Goal: Task Accomplishment & Management: Manage account settings

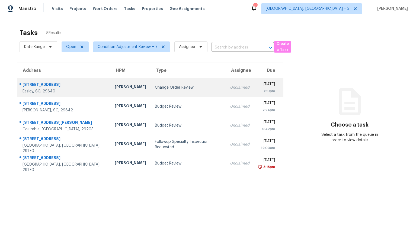
click at [155, 87] on div "Change Order Review" at bounding box center [188, 87] width 66 height 5
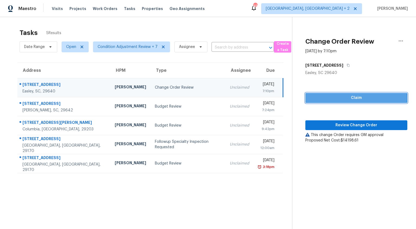
click at [341, 99] on span "Claim" at bounding box center [356, 98] width 93 height 7
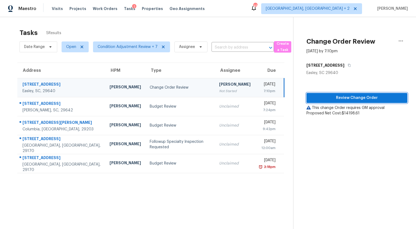
click at [342, 98] on span "Review Change Order" at bounding box center [357, 98] width 92 height 7
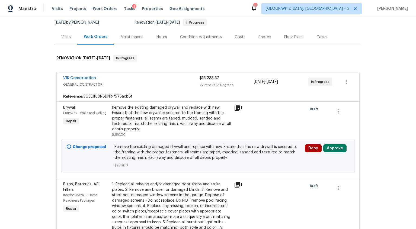
scroll to position [79, 0]
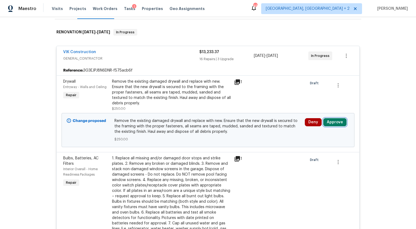
click at [334, 123] on button "Approve" at bounding box center [334, 122] width 23 height 8
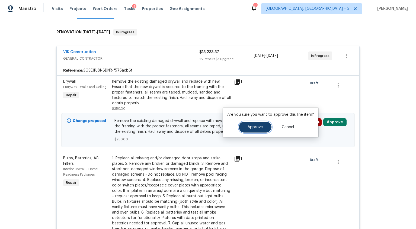
click at [256, 128] on span "Approve" at bounding box center [255, 127] width 15 height 4
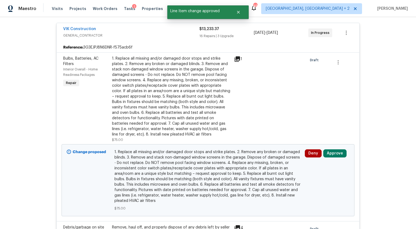
scroll to position [131, 0]
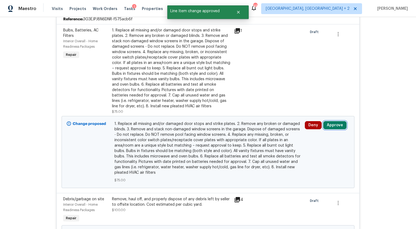
click at [334, 125] on button "Approve" at bounding box center [334, 125] width 23 height 8
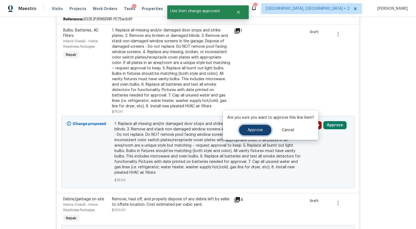
click at [266, 130] on button "Approve" at bounding box center [255, 130] width 33 height 11
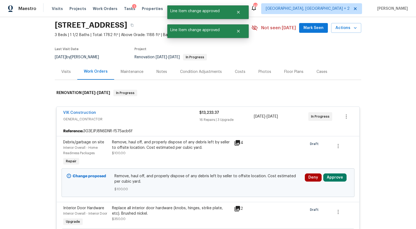
scroll to position [14, 0]
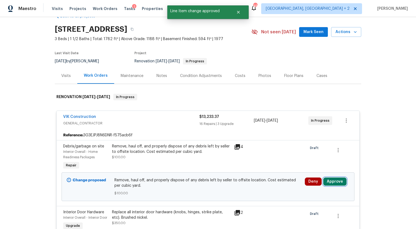
click at [326, 180] on button "Approve" at bounding box center [334, 182] width 23 height 8
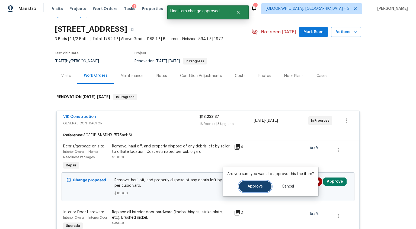
click at [250, 184] on button "Approve" at bounding box center [255, 186] width 33 height 11
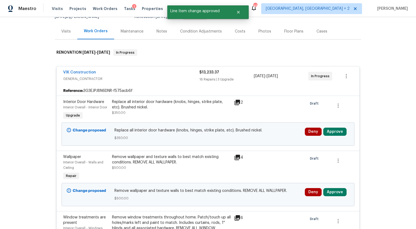
scroll to position [62, 0]
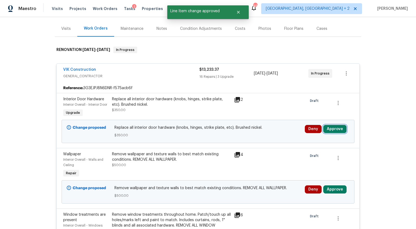
click at [340, 130] on button "Approve" at bounding box center [334, 129] width 23 height 8
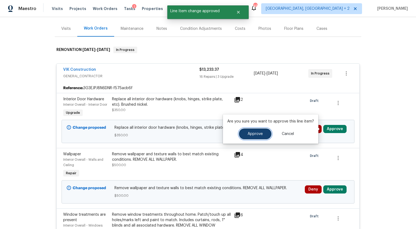
click at [265, 135] on button "Approve" at bounding box center [255, 134] width 33 height 11
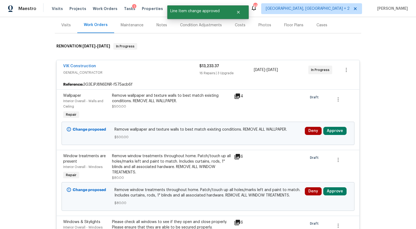
scroll to position [64, 0]
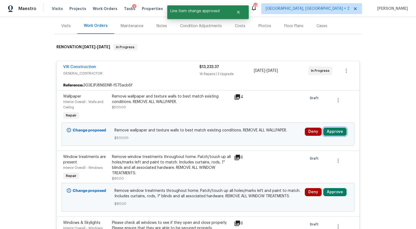
click at [339, 132] on button "Approve" at bounding box center [334, 132] width 23 height 8
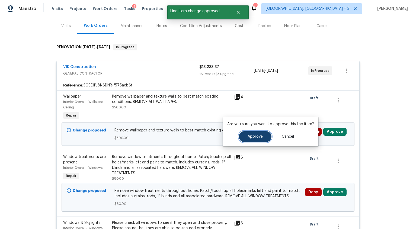
click at [267, 135] on button "Approve" at bounding box center [255, 136] width 33 height 11
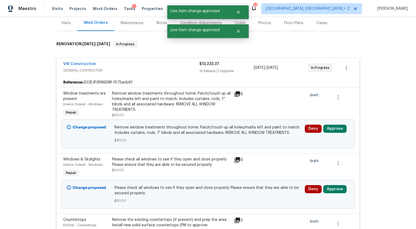
scroll to position [88, 0]
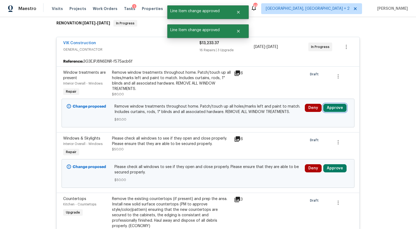
click at [332, 107] on button "Approve" at bounding box center [334, 108] width 23 height 8
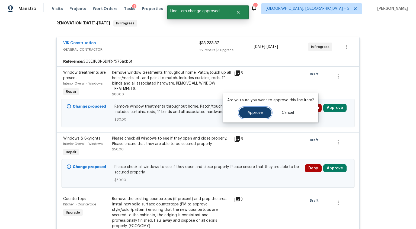
click at [258, 115] on button "Approve" at bounding box center [255, 112] width 33 height 11
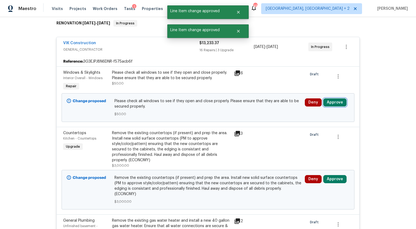
click at [333, 105] on button "Approve" at bounding box center [334, 103] width 23 height 8
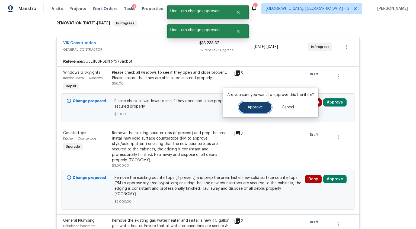
click at [266, 109] on button "Approve" at bounding box center [255, 107] width 33 height 11
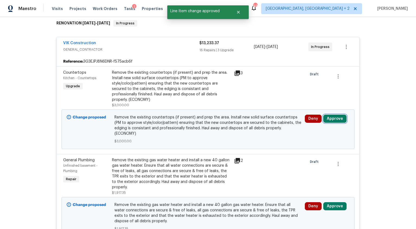
click at [330, 115] on button "Approve" at bounding box center [334, 119] width 23 height 8
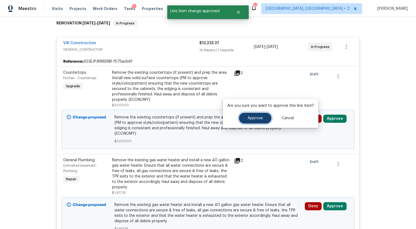
click at [263, 120] on button "Approve" at bounding box center [255, 118] width 33 height 11
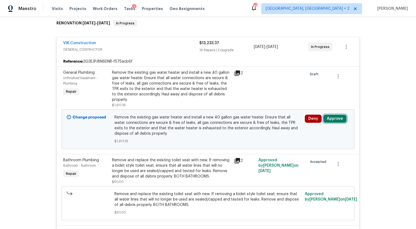
click at [338, 118] on button "Approve" at bounding box center [334, 119] width 23 height 8
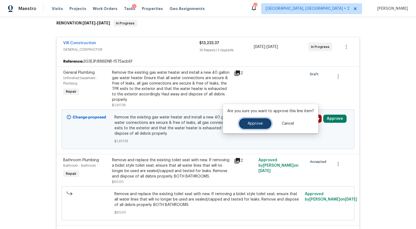
click at [246, 124] on button "Approve" at bounding box center [255, 123] width 33 height 11
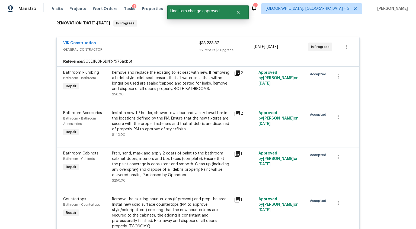
click at [164, 52] on div "VIK Construction GENERAL_CONTRACTOR" at bounding box center [131, 46] width 136 height 13
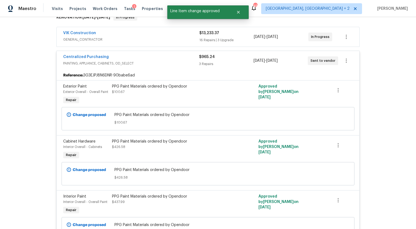
click at [177, 66] on div "Centralized Purchasing PAINTING, APPLIANCE, CABINETS, OD_SELECT" at bounding box center [131, 60] width 136 height 13
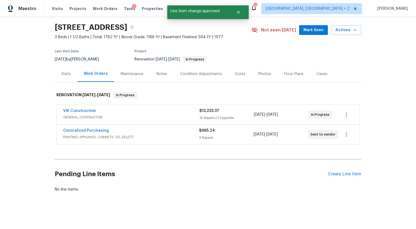
scroll to position [20, 0]
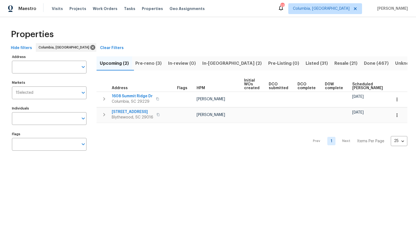
click at [160, 64] on span "Pre-reno (3)" at bounding box center [148, 64] width 26 height 8
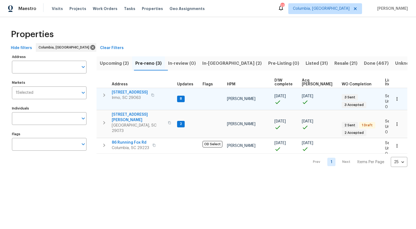
click at [124, 91] on span "105 Kenton Ct" at bounding box center [130, 92] width 36 height 5
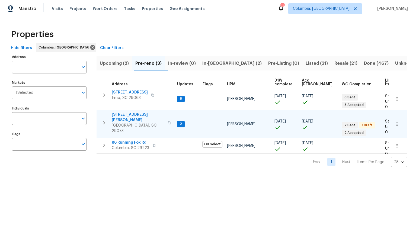
click at [124, 115] on span "[STREET_ADDRESS][PERSON_NAME]" at bounding box center [138, 117] width 53 height 11
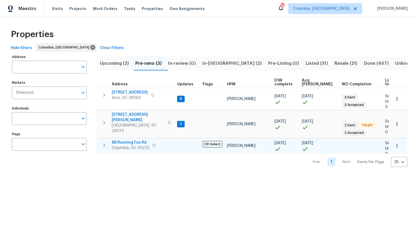
click at [127, 140] on span "86 Running Fox Rd" at bounding box center [130, 142] width 37 height 5
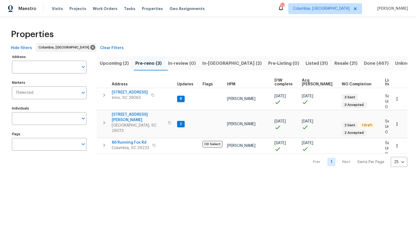
click at [224, 67] on button "In-reno (2)" at bounding box center [232, 63] width 66 height 14
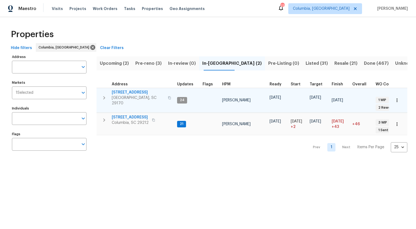
click at [140, 91] on span "179 Cherry Grove Dr" at bounding box center [138, 92] width 53 height 5
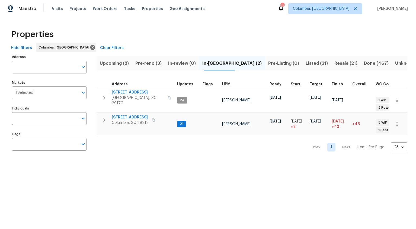
click at [306, 61] on span "Listed (31)" at bounding box center [317, 64] width 22 height 8
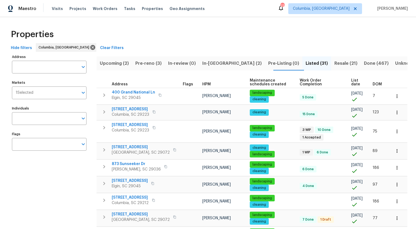
click at [375, 85] on span "DOM" at bounding box center [377, 84] width 9 height 4
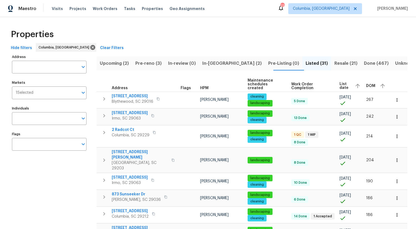
click at [380, 85] on icon "button" at bounding box center [383, 86] width 7 height 7
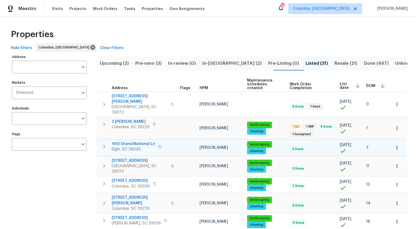
click at [126, 141] on span "400 Grand National Ln" at bounding box center [133, 143] width 43 height 5
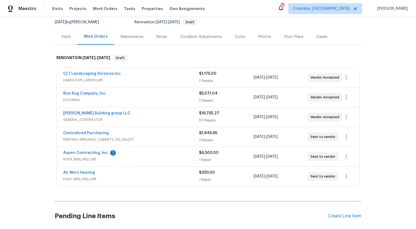
scroll to position [78, 0]
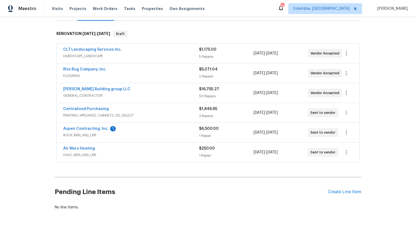
click at [111, 95] on span "GENERAL_CONTRACTOR" at bounding box center [131, 95] width 136 height 5
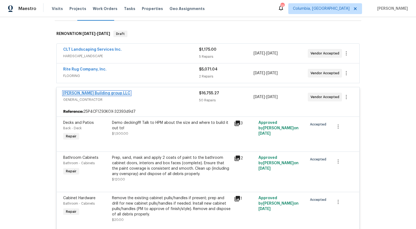
click at [103, 93] on link "Cobos Building group LLC" at bounding box center [96, 93] width 67 height 4
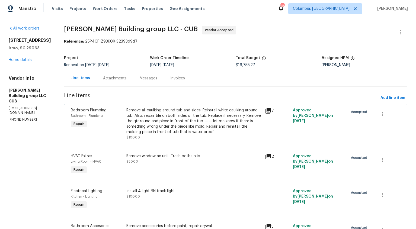
click at [140, 79] on div "Messages" at bounding box center [149, 78] width 18 height 5
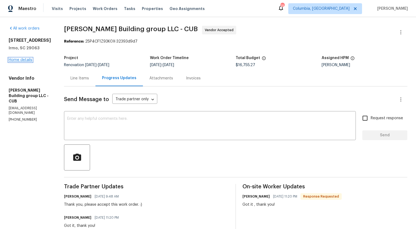
click at [24, 60] on link "Home details" at bounding box center [21, 60] width 24 height 4
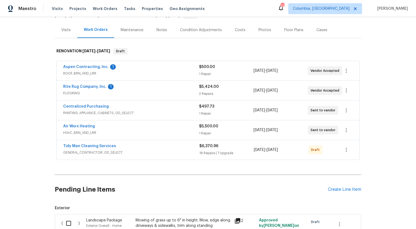
scroll to position [64, 0]
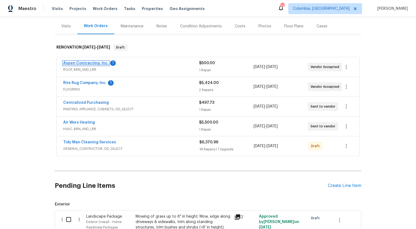
click at [89, 64] on link "Aspen Contracting, Inc." at bounding box center [86, 63] width 46 height 4
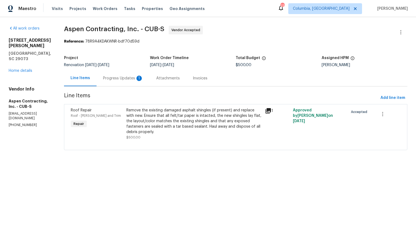
click at [128, 77] on div "Progress Updates 1" at bounding box center [123, 78] width 40 height 5
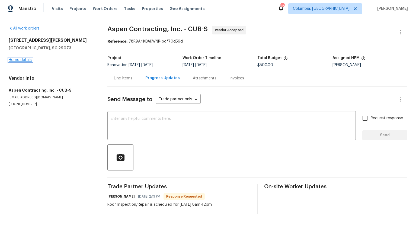
click at [27, 60] on link "Home details" at bounding box center [21, 60] width 24 height 4
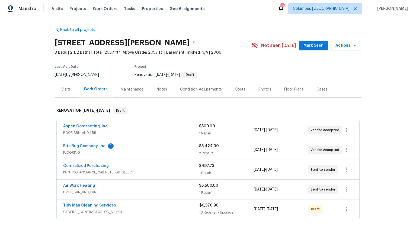
scroll to position [55, 0]
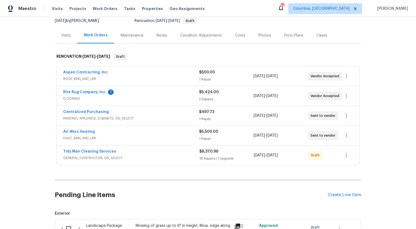
click at [91, 90] on span "Rite Rug Company, Inc." at bounding box center [84, 92] width 43 height 5
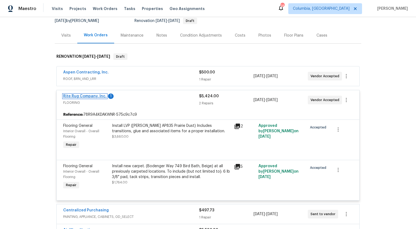
click at [90, 95] on link "Rite Rug Company, Inc." at bounding box center [84, 96] width 43 height 4
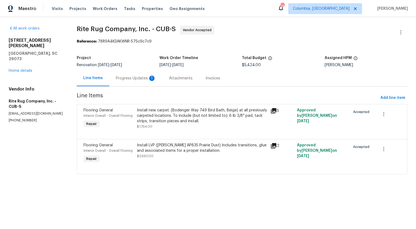
click at [131, 82] on div "Progress Updates 1" at bounding box center [135, 78] width 53 height 16
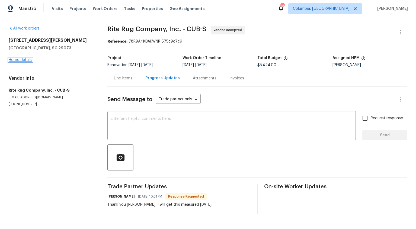
click at [22, 61] on link "Home details" at bounding box center [21, 60] width 24 height 4
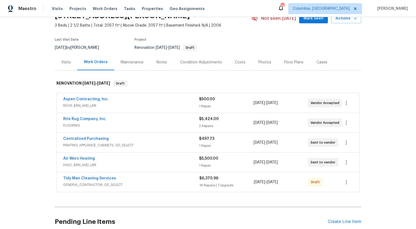
scroll to position [27, 0]
click at [189, 186] on span "GENERAL_CONTRACTOR, OD_SELECT" at bounding box center [131, 185] width 136 height 5
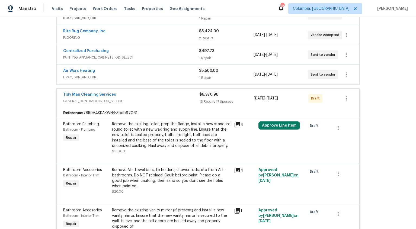
scroll to position [134, 0]
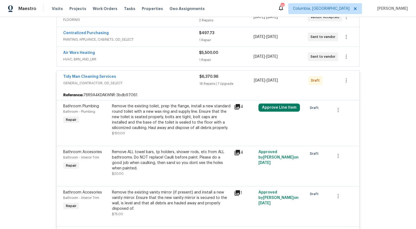
click at [138, 77] on div "Tidy Man Cleaning Services" at bounding box center [131, 77] width 136 height 7
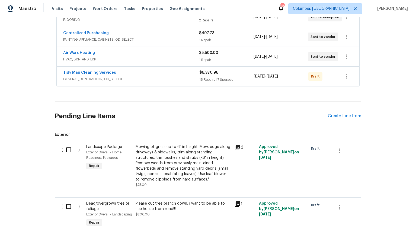
scroll to position [0, 0]
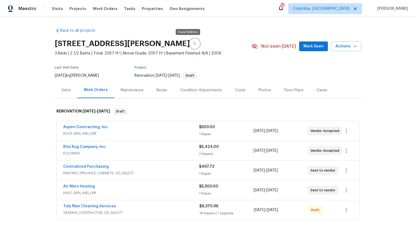
click at [193, 43] on icon "button" at bounding box center [194, 43] width 3 height 3
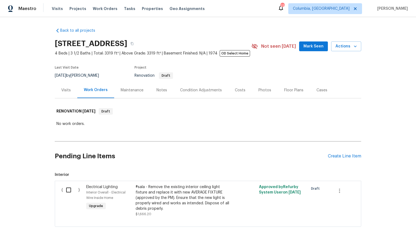
click at [65, 96] on div "Visits" at bounding box center [66, 90] width 23 height 16
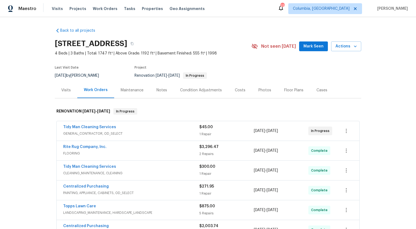
click at [110, 148] on div "Rite Rug Company, Inc." at bounding box center [131, 147] width 136 height 7
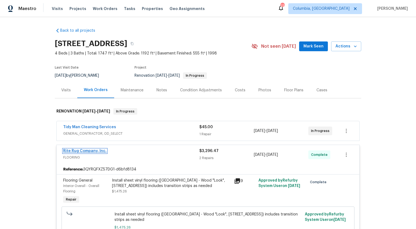
click at [99, 151] on link "Rite Rug Company, Inc." at bounding box center [84, 151] width 43 height 4
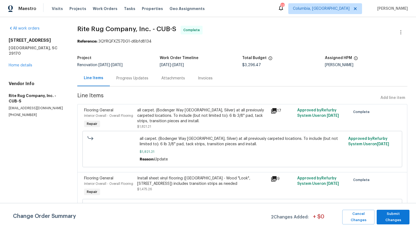
click at [137, 78] on div "Progress Updates" at bounding box center [132, 78] width 32 height 5
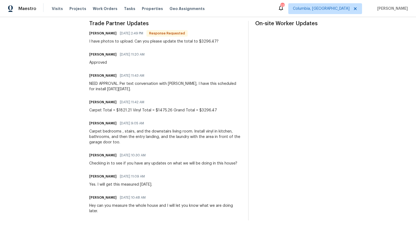
scroll to position [168, 0]
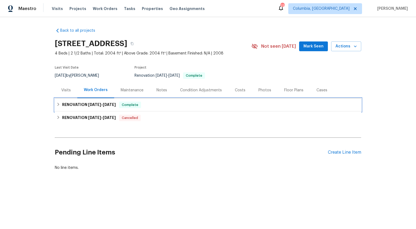
click at [73, 104] on h6 "RENOVATION 7/29/25 - 8/11/25" at bounding box center [89, 105] width 54 height 7
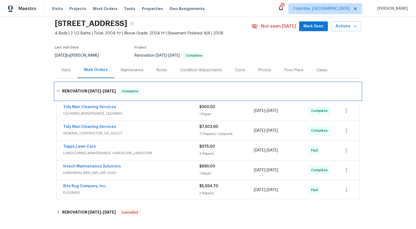
scroll to position [19, 0]
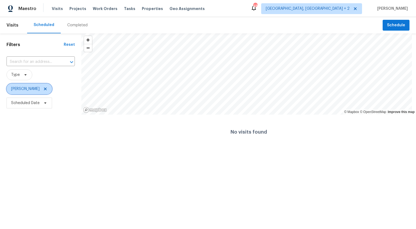
click at [44, 89] on icon at bounding box center [45, 89] width 3 height 3
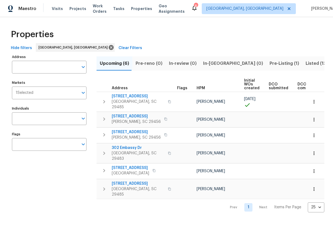
click at [244, 63] on span "Pre-Listing (1)" at bounding box center [285, 64] width 30 height 8
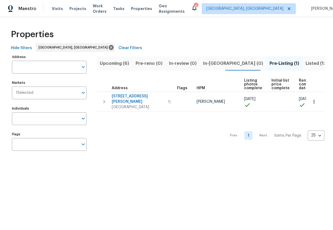
click at [244, 66] on span "Listed (13)" at bounding box center [317, 64] width 22 height 8
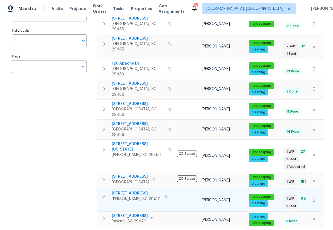
scroll to position [77, 0]
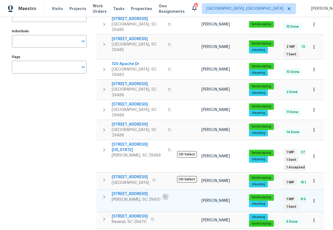
click at [162, 193] on button "button" at bounding box center [165, 197] width 7 height 8
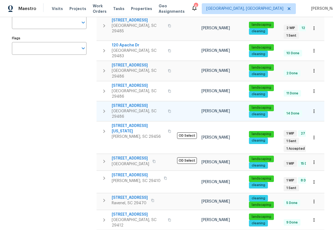
scroll to position [125, 0]
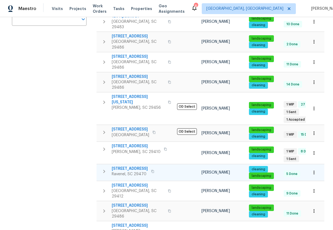
click at [153, 170] on icon "button" at bounding box center [152, 171] width 3 height 3
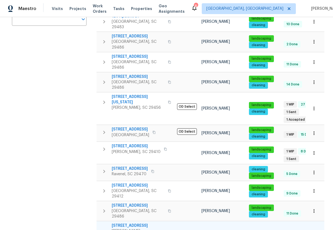
click at [168, 230] on icon "button" at bounding box center [169, 233] width 3 height 3
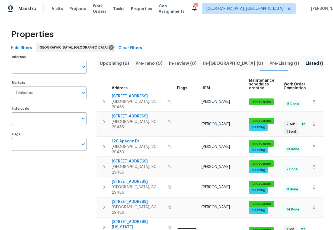
scroll to position [1, 0]
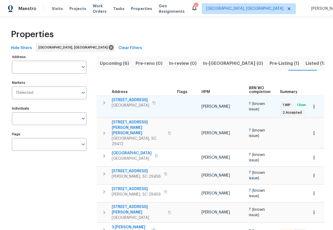
click at [155, 101] on icon "button" at bounding box center [154, 102] width 3 height 3
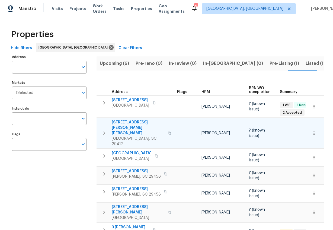
click at [168, 132] on icon "button" at bounding box center [169, 133] width 3 height 3
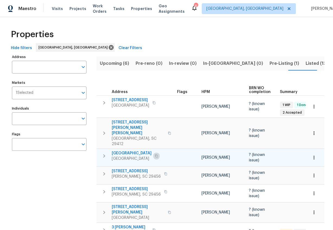
click at [158, 154] on icon "button" at bounding box center [156, 155] width 3 height 3
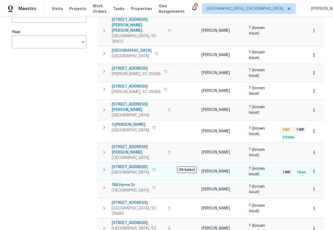
scroll to position [118, 0]
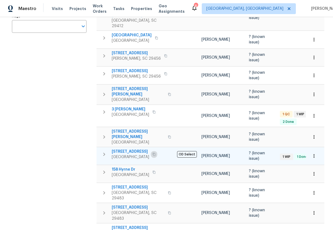
click at [155, 153] on icon "button" at bounding box center [154, 154] width 3 height 3
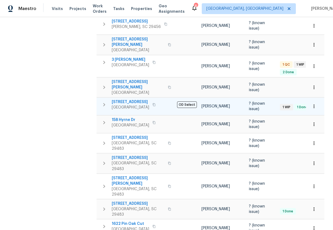
scroll to position [168, 0]
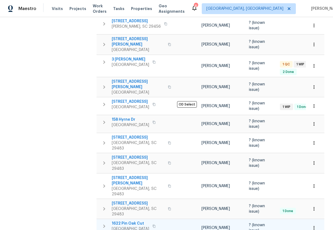
click at [155, 225] on icon "button" at bounding box center [154, 226] width 3 height 3
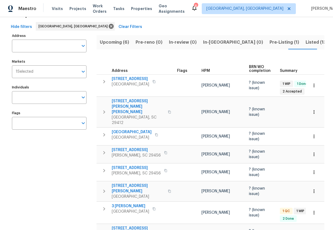
scroll to position [21, 0]
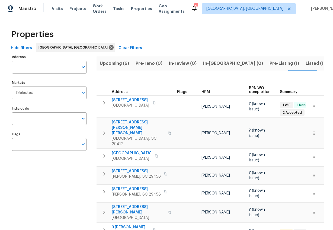
click at [306, 64] on span "Listed (13)" at bounding box center [317, 64] width 22 height 8
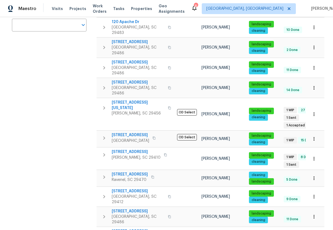
scroll to position [125, 0]
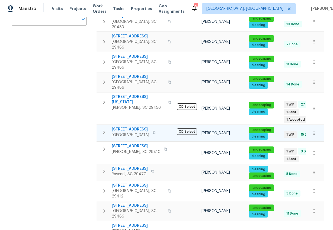
click at [156, 131] on icon "button" at bounding box center [154, 132] width 3 height 3
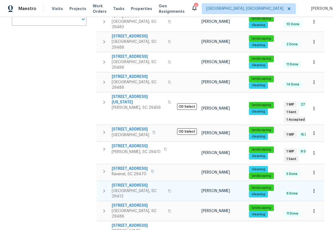
click at [168, 189] on icon "button" at bounding box center [169, 190] width 3 height 3
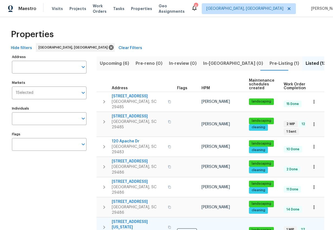
scroll to position [4, 0]
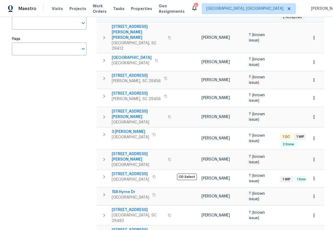
scroll to position [99, 0]
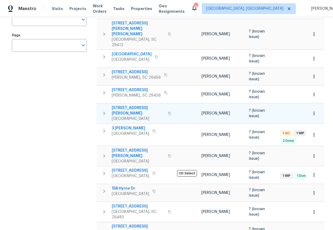
click at [168, 112] on icon "button" at bounding box center [169, 113] width 3 height 3
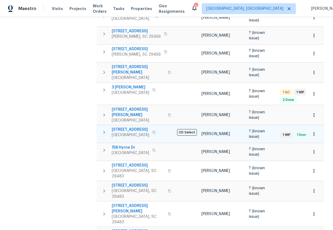
scroll to position [169, 0]
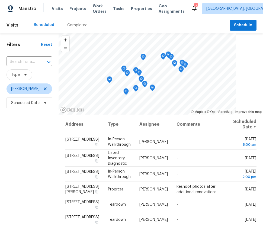
click at [76, 26] on div "Completed" at bounding box center [77, 25] width 20 height 5
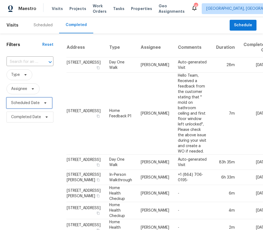
click at [19, 106] on span "Scheduled Date" at bounding box center [30, 103] width 46 height 11
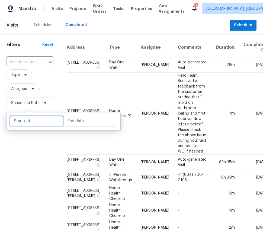
click at [18, 125] on input "text" at bounding box center [36, 121] width 53 height 11
select select "7"
select select "2025"
select select "8"
select select "2025"
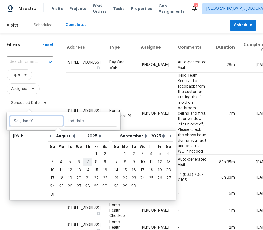
type input "[DATE]"
click at [69, 179] on div "19" at bounding box center [70, 179] width 9 height 8
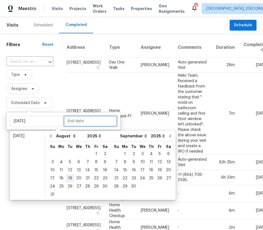
type input "Tue, Aug 19"
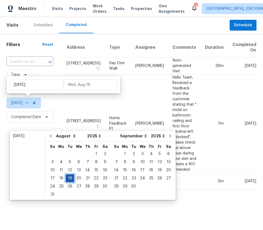
click at [69, 179] on div "19" at bounding box center [70, 179] width 9 height 8
type input "Tue, Aug 19"
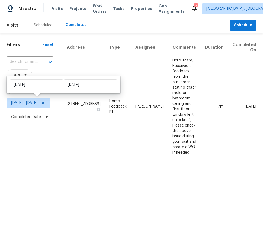
click at [69, 160] on html "Maestro Visits Projects Work Orders Tasks Properties Geo Assignments 16 Greenvi…" at bounding box center [131, 80] width 263 height 160
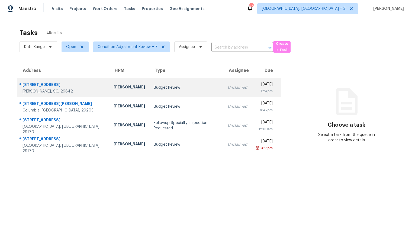
click at [176, 87] on div "Budget Review" at bounding box center [186, 87] width 65 height 5
